Goal: Task Accomplishment & Management: Manage account settings

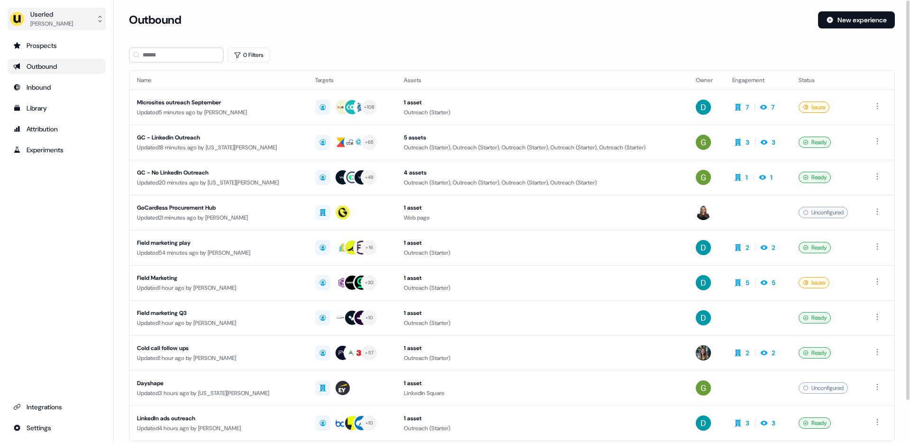
click at [41, 22] on div "[PERSON_NAME]" at bounding box center [51, 23] width 43 height 9
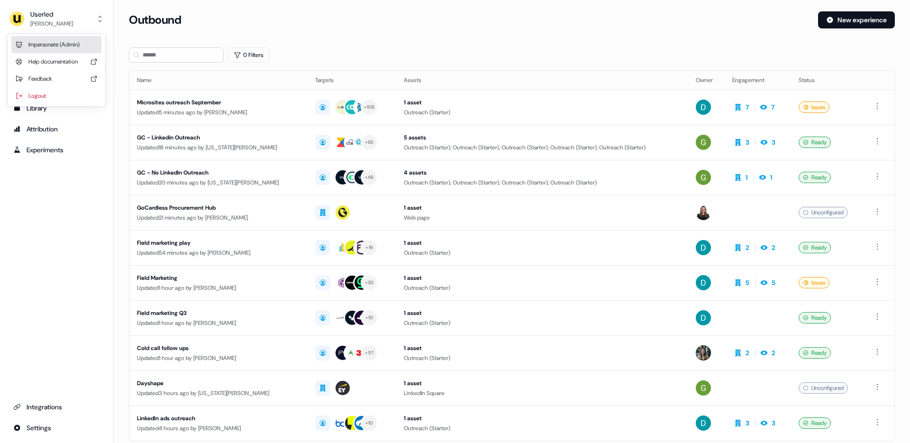
click at [63, 41] on div "Impersonate (Admin)" at bounding box center [56, 44] width 90 height 17
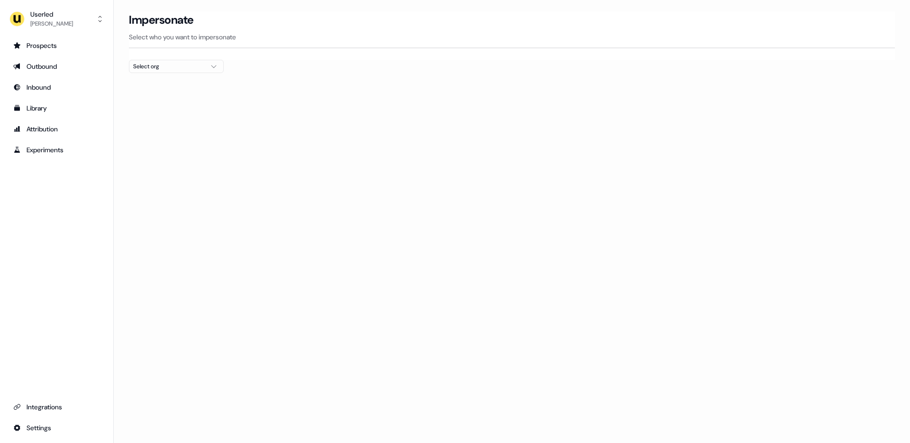
click at [165, 73] on div at bounding box center [512, 77] width 766 height 8
click at [169, 68] on div "Select org" at bounding box center [168, 66] width 71 height 9
type input "***"
click at [165, 102] on div "Wiiisdom" at bounding box center [176, 100] width 94 height 15
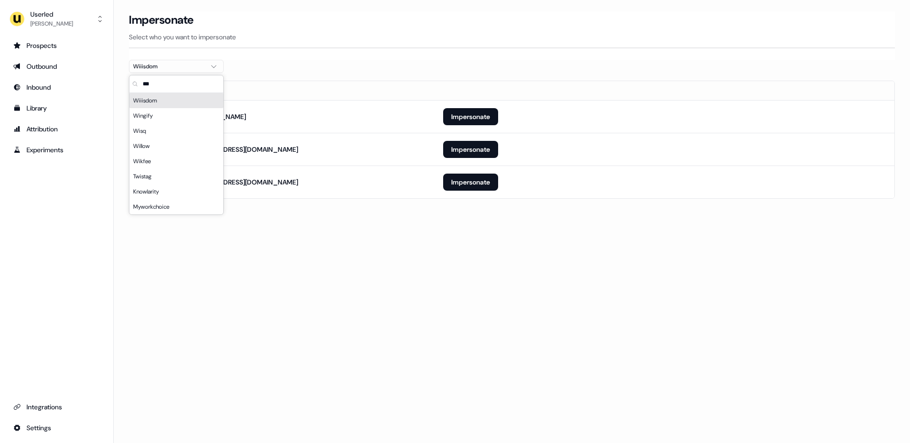
click at [375, 289] on div "Loading... Impersonate Select who you want to impersonate Wiiisdom Email ailsa.…" at bounding box center [512, 221] width 797 height 443
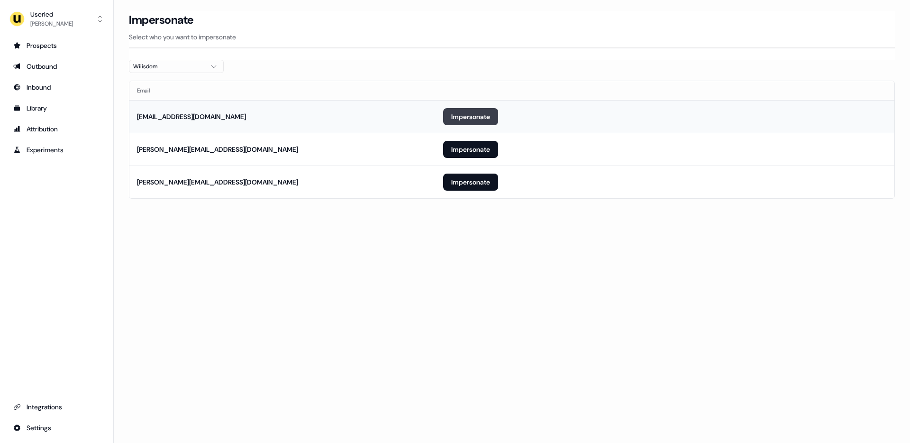
click at [449, 121] on button "Impersonate" at bounding box center [470, 116] width 55 height 17
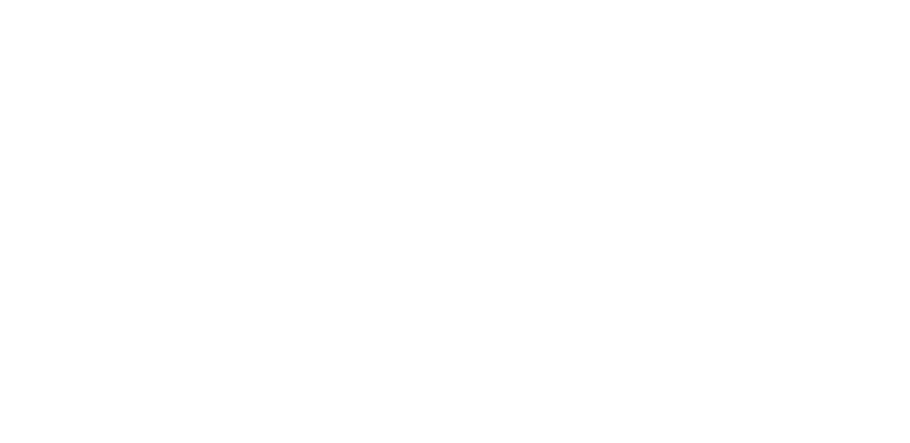
click at [466, 0] on html at bounding box center [455, 0] width 910 height 0
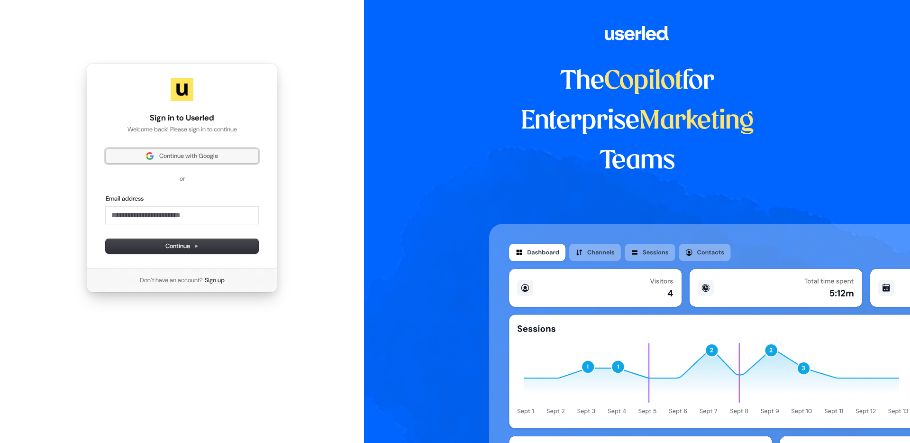
click at [182, 156] on span "Continue with Google" at bounding box center [188, 156] width 59 height 9
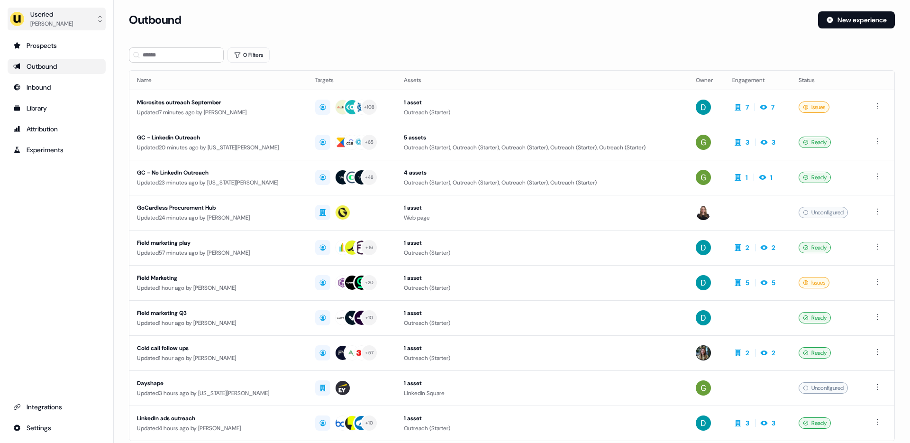
click at [53, 23] on div "[PERSON_NAME]" at bounding box center [51, 23] width 43 height 9
click at [56, 43] on div "Impersonate (Admin)" at bounding box center [56, 44] width 90 height 17
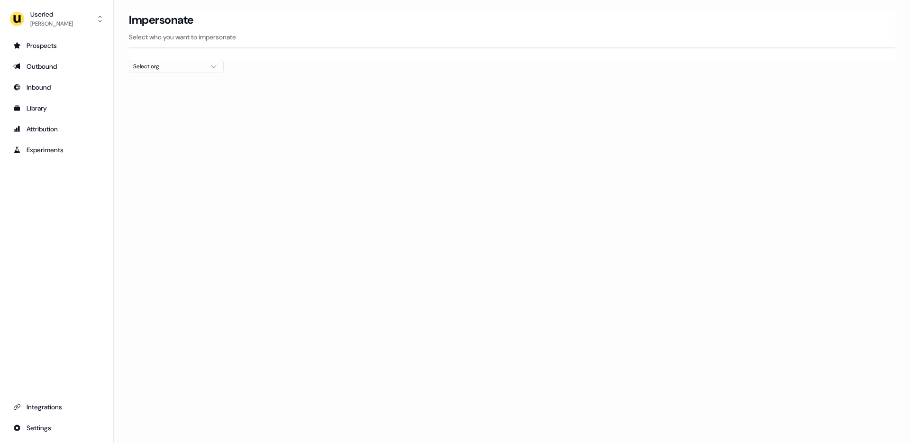
click at [152, 70] on div "Select org" at bounding box center [168, 66] width 71 height 9
type input "***"
click at [147, 100] on div "Wiiisdom" at bounding box center [176, 100] width 94 height 15
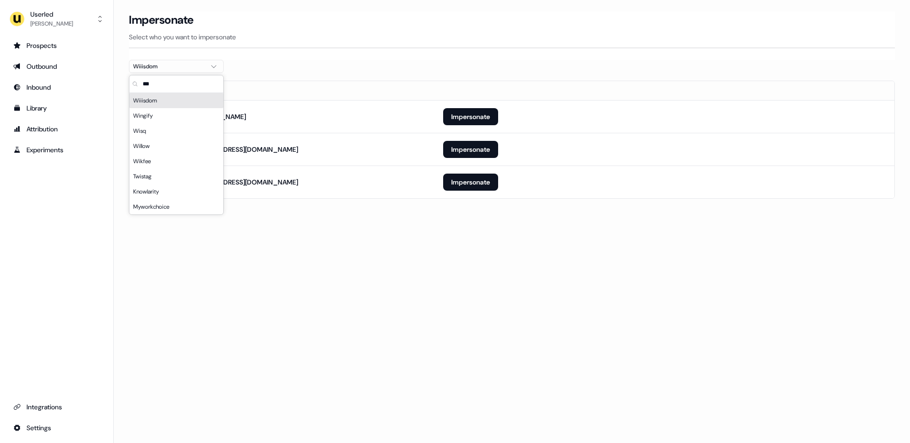
click at [393, 208] on section "Loading... Impersonate Select who you want to impersonate Wiiisdom Email ailsa.…" at bounding box center [512, 118] width 797 height 214
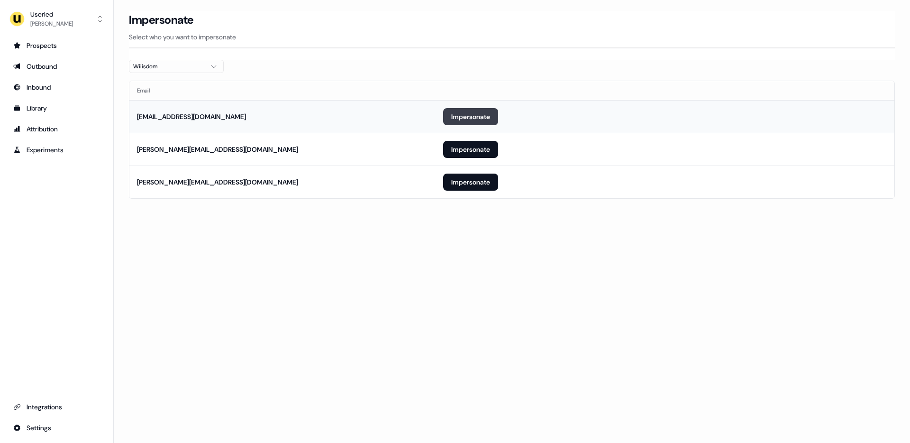
click at [473, 116] on button "Impersonate" at bounding box center [470, 116] width 55 height 17
